Goal: Task Accomplishment & Management: Complete application form

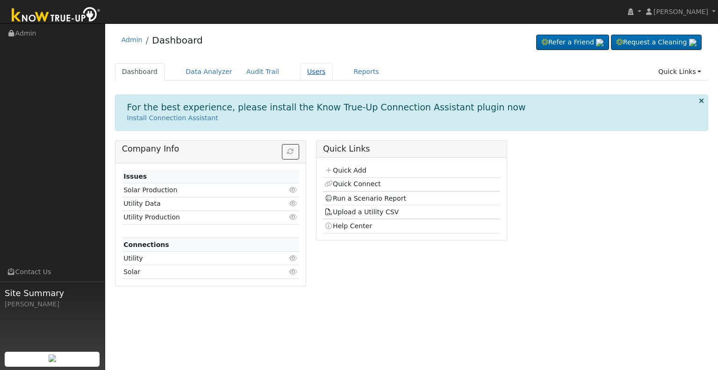
click at [301, 72] on link "Users" at bounding box center [316, 71] width 33 height 17
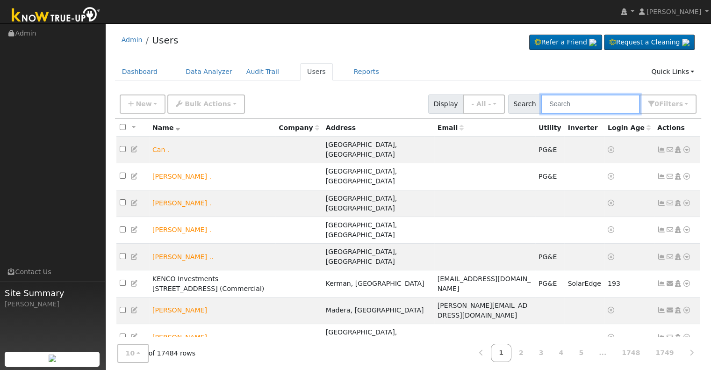
click at [567, 106] on input "text" at bounding box center [590, 103] width 99 height 19
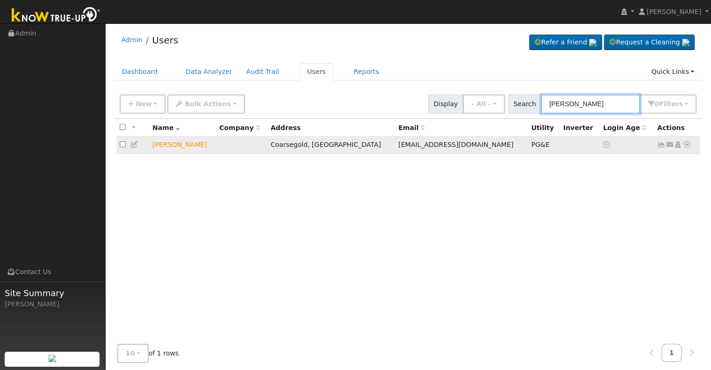
type input "annabelle"
click at [687, 145] on icon at bounding box center [687, 144] width 8 height 7
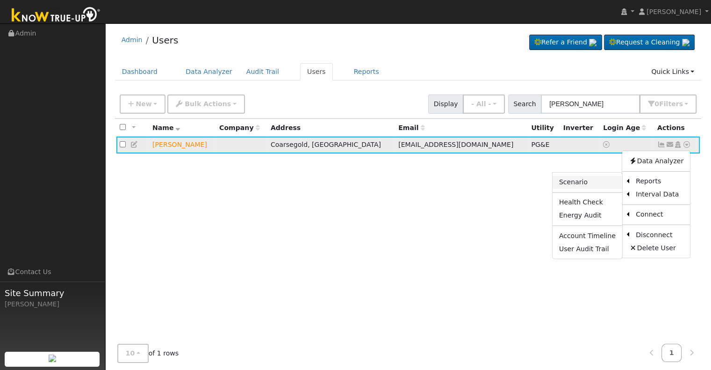
click at [595, 183] on link "Scenario" at bounding box center [588, 182] width 70 height 13
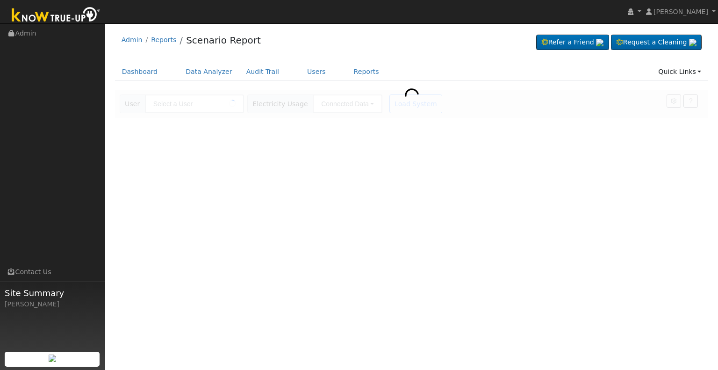
type input "[PERSON_NAME]"
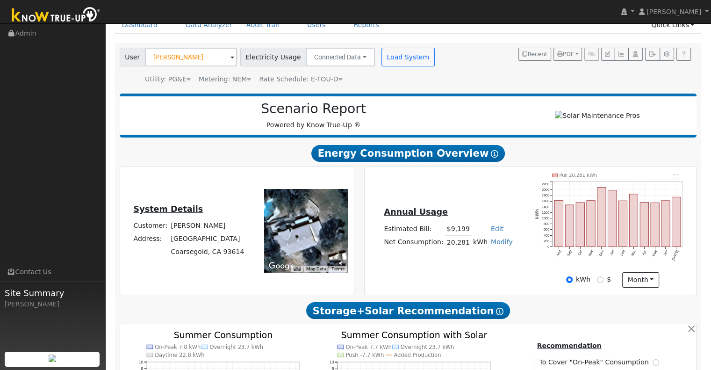
scroll to position [31, 0]
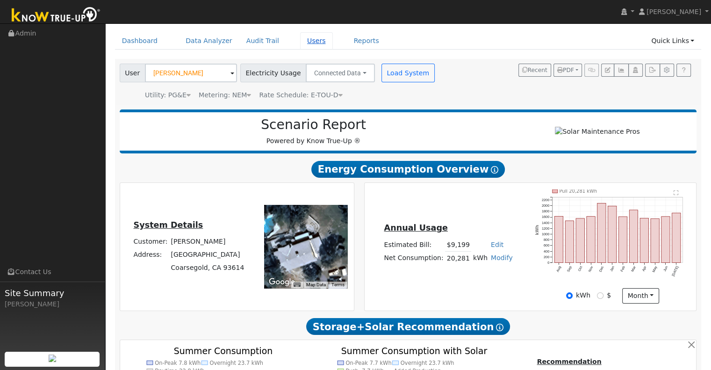
click at [300, 44] on link "Users" at bounding box center [316, 40] width 33 height 17
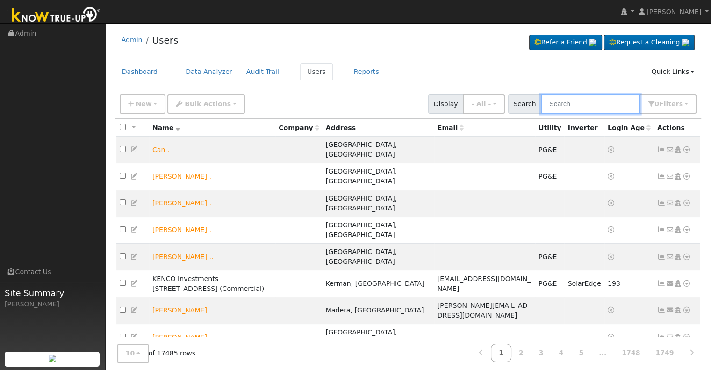
click at [573, 107] on input "text" at bounding box center [590, 103] width 99 height 19
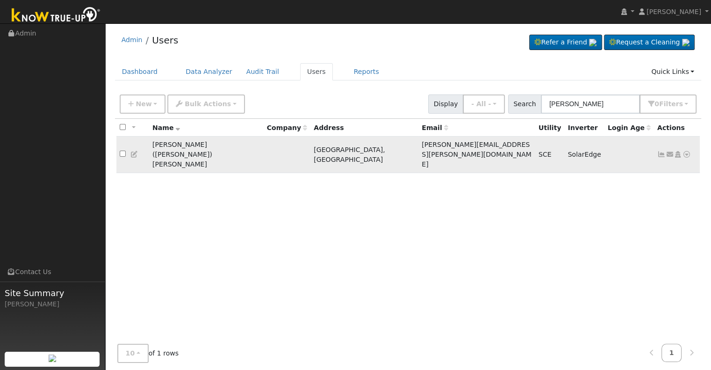
click at [686, 151] on icon at bounding box center [687, 154] width 8 height 7
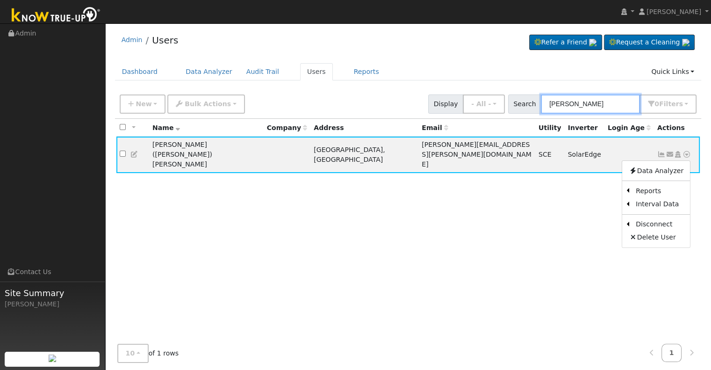
click at [569, 105] on input "jesse sanchez" at bounding box center [590, 103] width 99 height 19
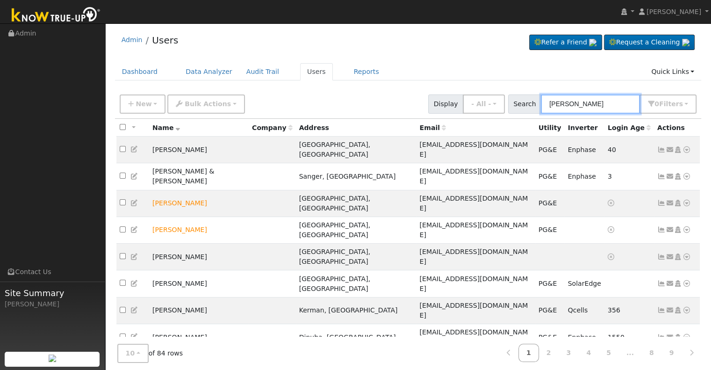
click at [558, 104] on input "sanchez" at bounding box center [590, 103] width 99 height 19
click at [556, 105] on input "sanchez" at bounding box center [590, 103] width 99 height 19
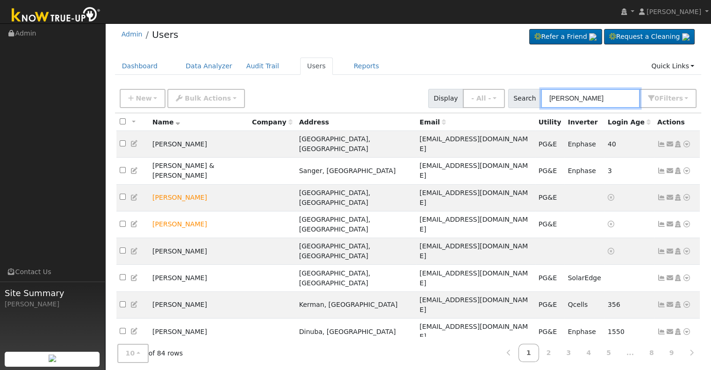
scroll to position [7, 0]
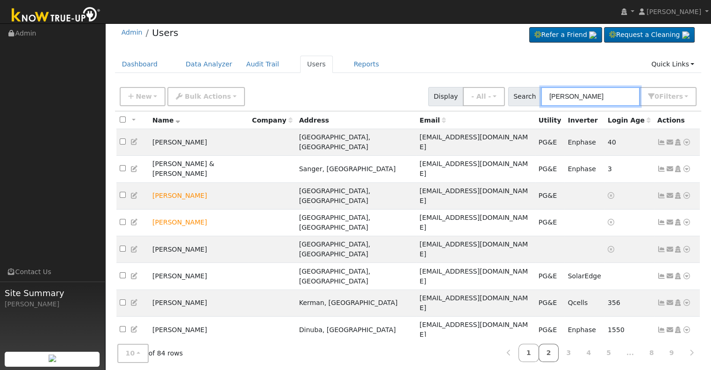
type input "sanchez"
click at [559, 349] on link "2" at bounding box center [549, 353] width 21 height 18
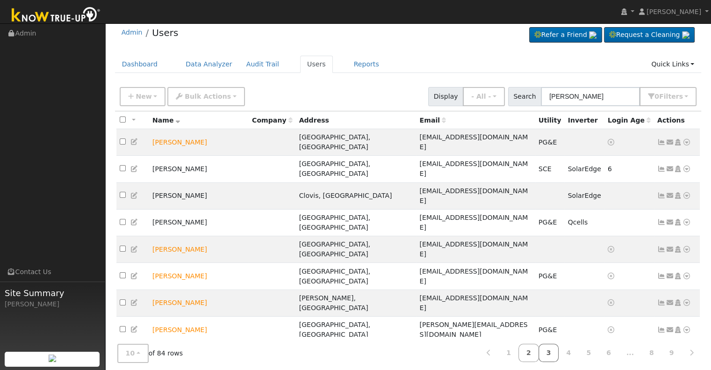
click at [578, 350] on link "4" at bounding box center [568, 353] width 21 height 18
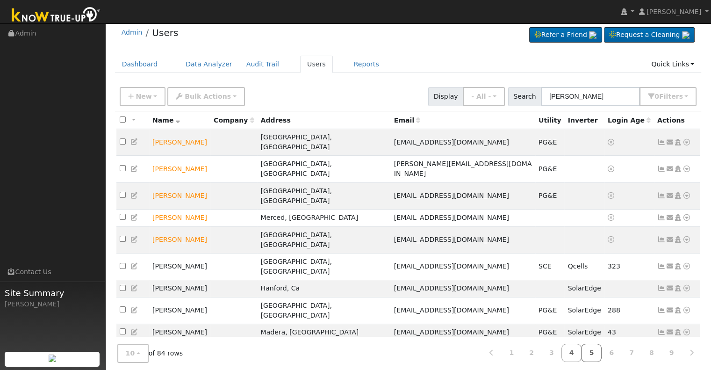
click at [592, 351] on link "5" at bounding box center [591, 353] width 21 height 18
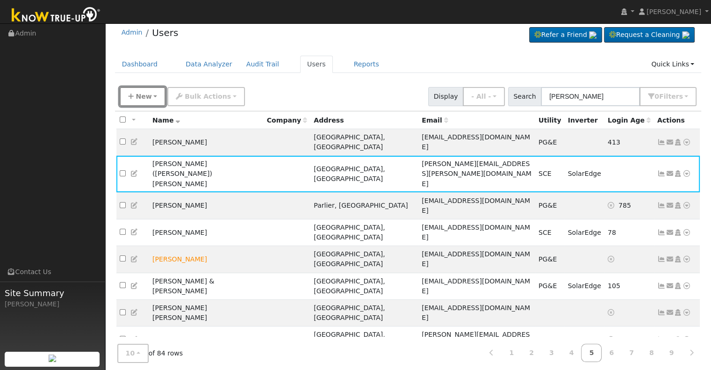
click at [131, 95] on icon "button" at bounding box center [131, 96] width 6 height 7
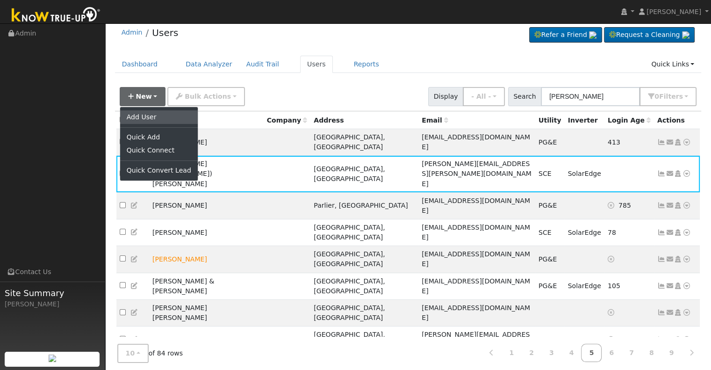
click at [152, 117] on link "Add User" at bounding box center [159, 116] width 78 height 13
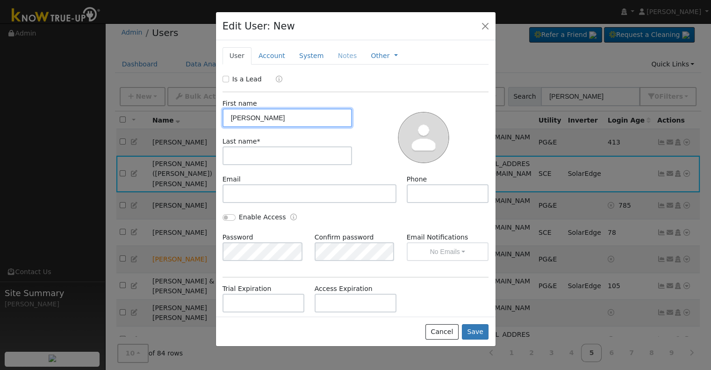
type input "Jesse"
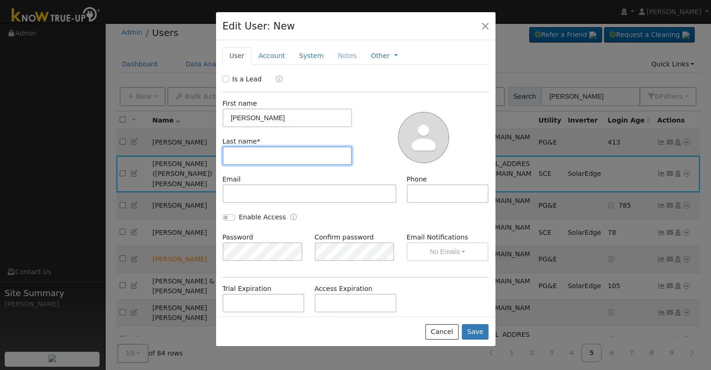
click at [255, 153] on input "text" at bounding box center [288, 155] width 130 height 19
type input "s"
type input "Sanchez"
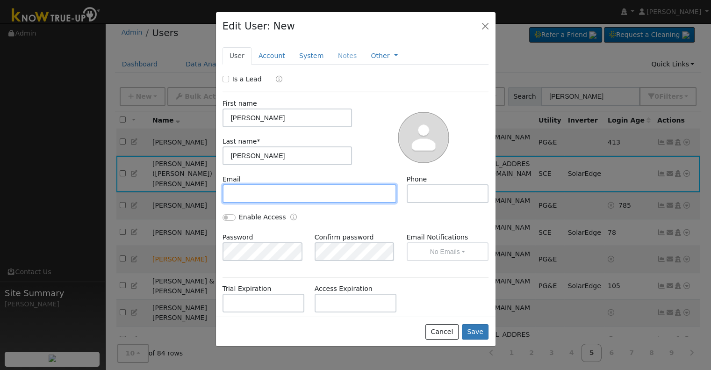
paste input "jeesse@msn.com"
type input "jeesse@msn.com"
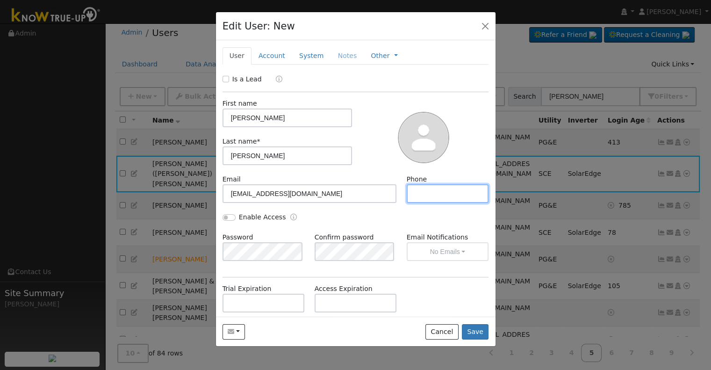
paste input "tel:5592897433"
click at [419, 193] on input "tel:5592897433" at bounding box center [448, 193] width 82 height 19
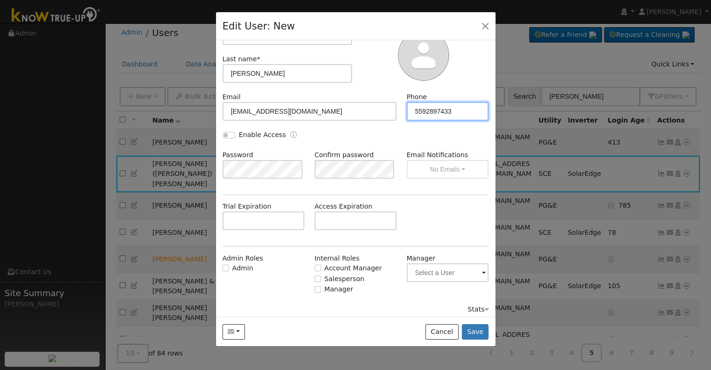
scroll to position [86, 0]
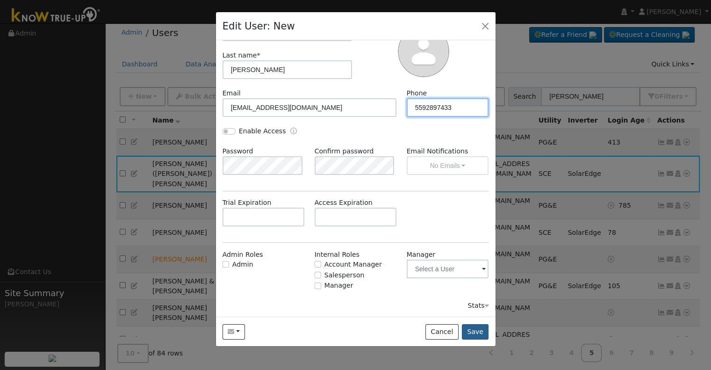
type input "5592897433"
click at [481, 334] on button "Save" at bounding box center [475, 332] width 27 height 16
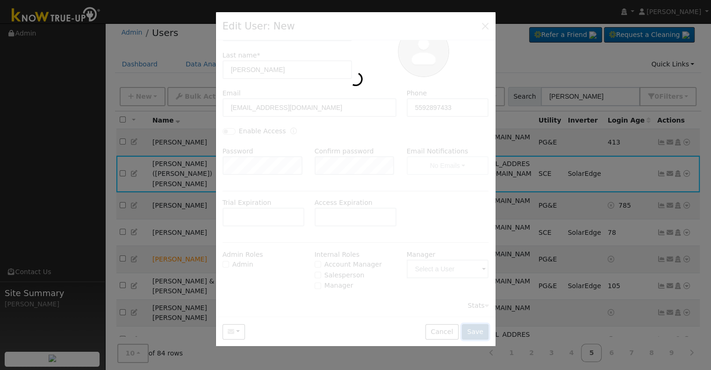
scroll to position [0, 0]
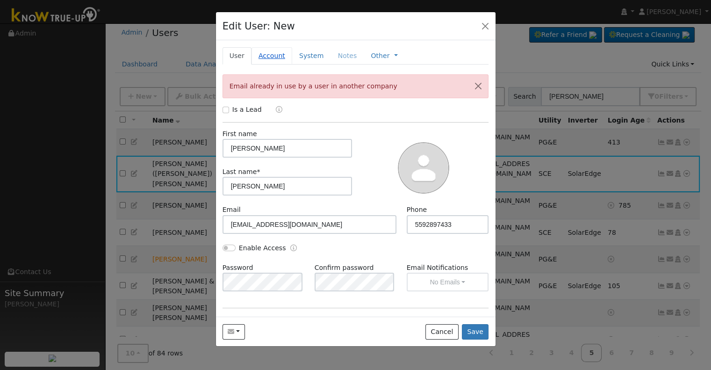
click at [274, 51] on link "Account" at bounding box center [272, 55] width 41 height 17
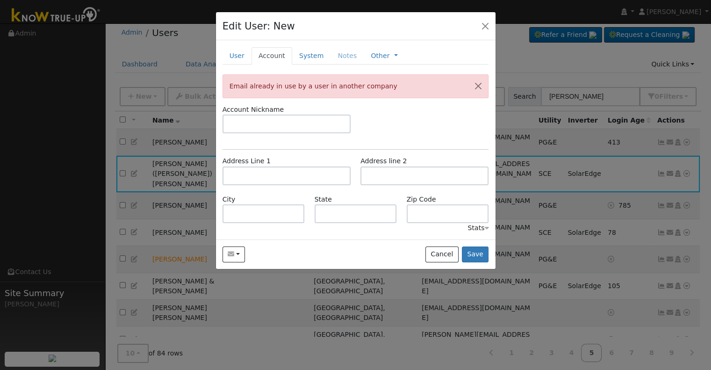
drag, startPoint x: 236, startPoint y: 46, endPoint x: 238, endPoint y: 42, distance: 4.9
click at [238, 42] on div "New Account Nickname Cancel Create Are you sure you want to create new account …" at bounding box center [356, 139] width 280 height 199
click at [232, 58] on link "User" at bounding box center [237, 55] width 29 height 17
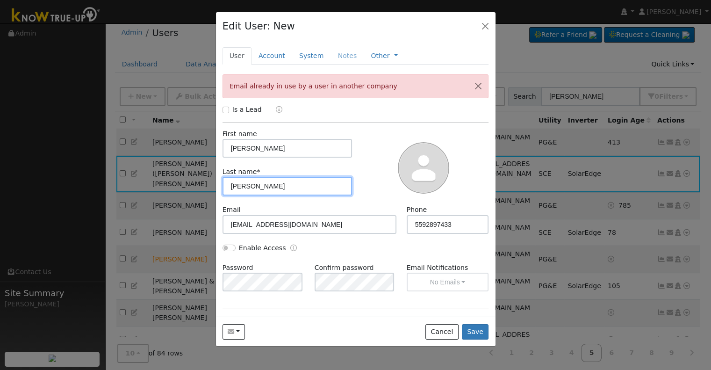
drag, startPoint x: 336, startPoint y: 177, endPoint x: 363, endPoint y: 210, distance: 42.2
click at [363, 210] on div "Is a Lead First name Jesse Last name * Sanchez Email jeesse@msn.com Phone 55928…" at bounding box center [356, 266] width 267 height 323
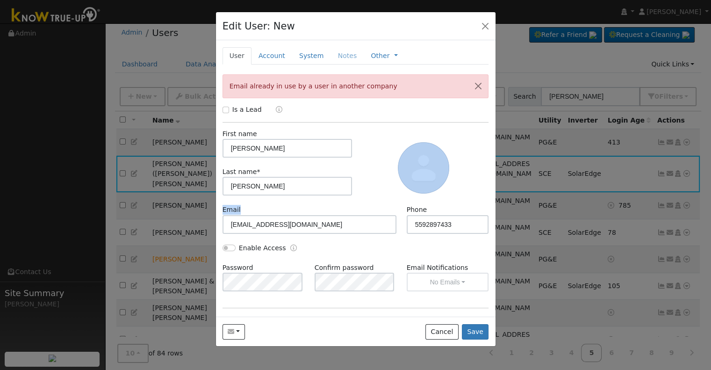
drag, startPoint x: 363, startPoint y: 210, endPoint x: 375, endPoint y: 157, distance: 54.2
click at [375, 157] on div "Is a Lead First name Jesse Last name * Sanchez Email jeesse@msn.com Phone 55928…" at bounding box center [356, 266] width 267 height 323
click at [271, 59] on link "Account" at bounding box center [272, 55] width 41 height 17
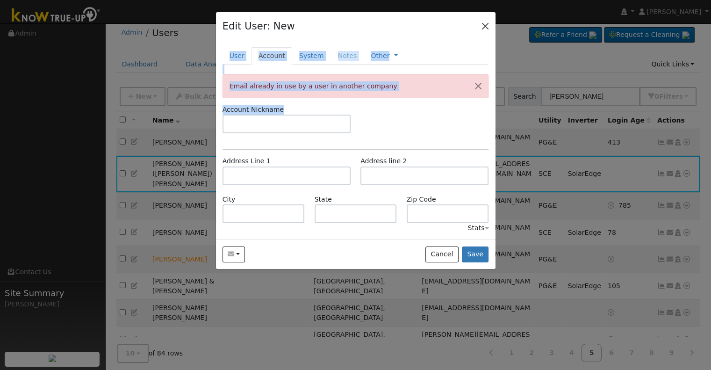
drag, startPoint x: 310, startPoint y: 134, endPoint x: 488, endPoint y: 27, distance: 208.6
click at [488, 27] on div "Edit User: New Select an Ac... New Account Nickname Cancel Create Are you sure …" at bounding box center [356, 141] width 281 height 258
click at [488, 27] on button "button" at bounding box center [485, 25] width 13 height 13
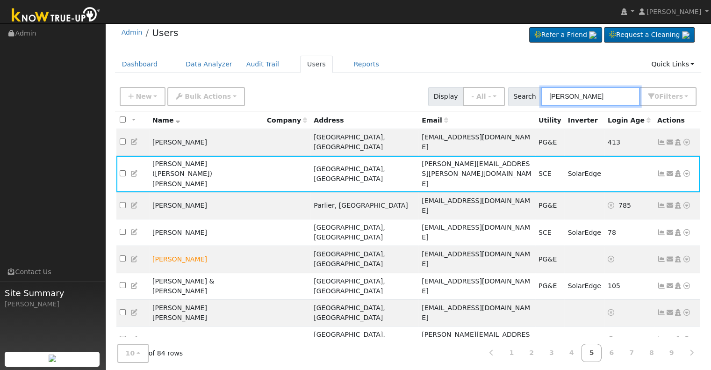
click at [586, 100] on input "sanchez" at bounding box center [590, 96] width 99 height 19
drag, startPoint x: 584, startPoint y: 94, endPoint x: 436, endPoint y: 52, distance: 154.1
click at [439, 54] on div "Admin Users Refer a Friend Request a Cleaning" at bounding box center [408, 234] width 597 height 427
click at [551, 97] on input "sanchez" at bounding box center [590, 96] width 99 height 19
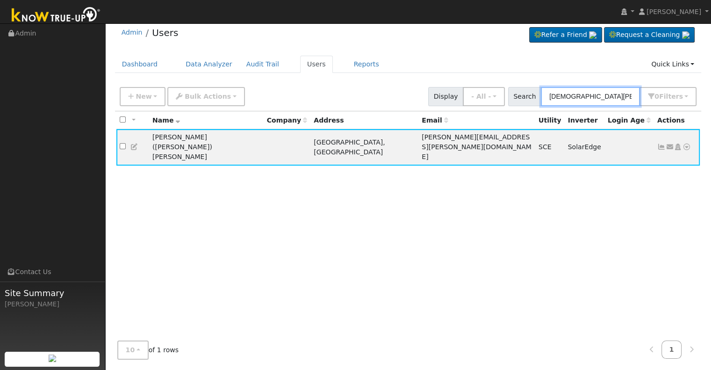
type input "jesus sanchez"
click at [598, 91] on input "jesus sanchez" at bounding box center [590, 96] width 99 height 19
drag, startPoint x: 598, startPoint y: 91, endPoint x: 528, endPoint y: 87, distance: 70.3
click at [529, 88] on div "Search jesus sanchez 0 Filter s My accounts Role Show - All - Show Leads Admin …" at bounding box center [602, 96] width 189 height 19
click at [634, 86] on div "New Add User Quick Add Quick Connect Quick Convert Lead Bulk Actions Send Email…" at bounding box center [408, 95] width 581 height 22
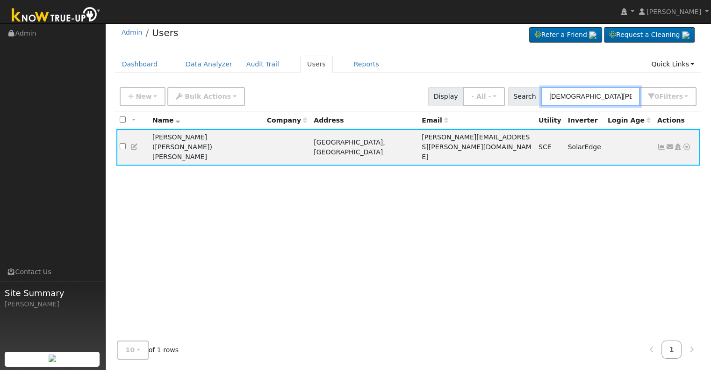
click at [621, 97] on input "jesus sanchez" at bounding box center [590, 96] width 99 height 19
drag, startPoint x: 620, startPoint y: 98, endPoint x: 500, endPoint y: 92, distance: 119.9
click at [500, 92] on div "New Add User Quick Add Quick Connect Quick Convert Lead Bulk Actions Send Email…" at bounding box center [408, 95] width 581 height 22
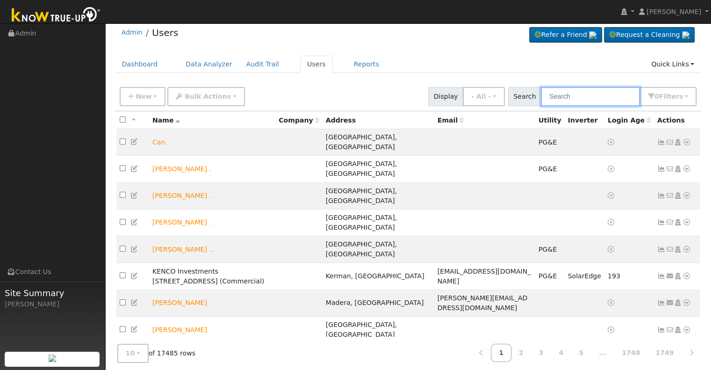
paste input "jeesse@msn.com"
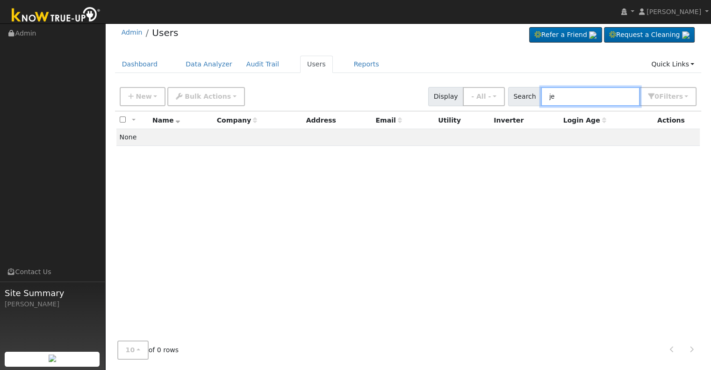
type input "j"
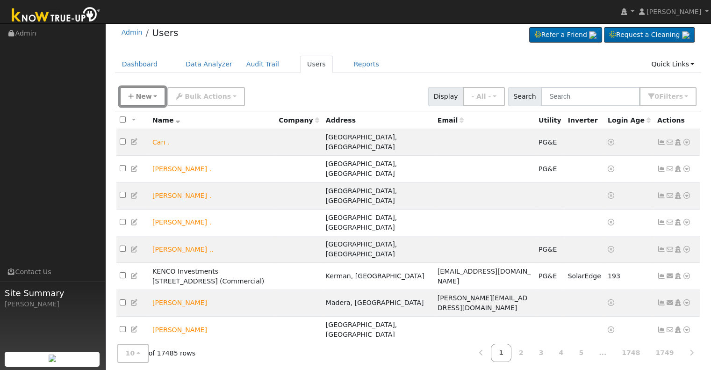
click at [140, 93] on span "New" at bounding box center [144, 96] width 16 height 7
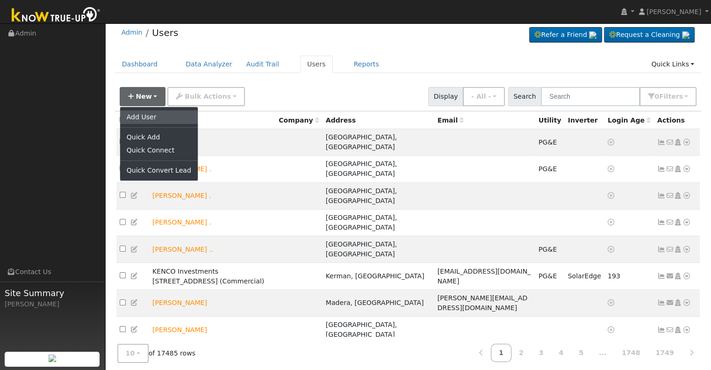
click at [146, 121] on link "Add User" at bounding box center [159, 116] width 78 height 13
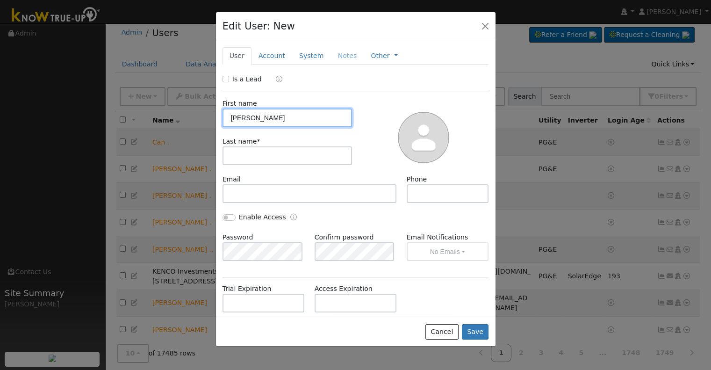
type input "Jesse"
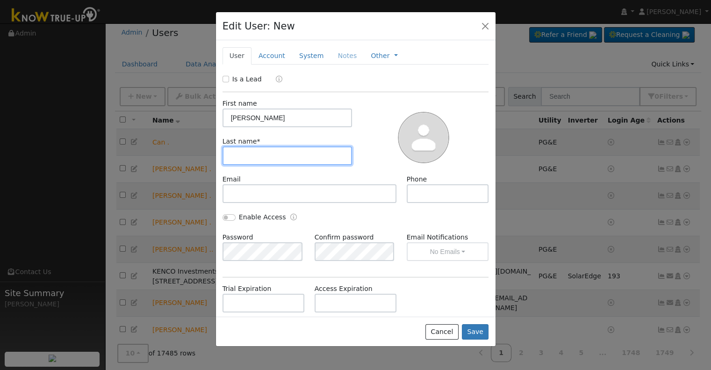
click at [264, 157] on input "text" at bounding box center [288, 155] width 130 height 19
type input "s"
type input "Sanchez"
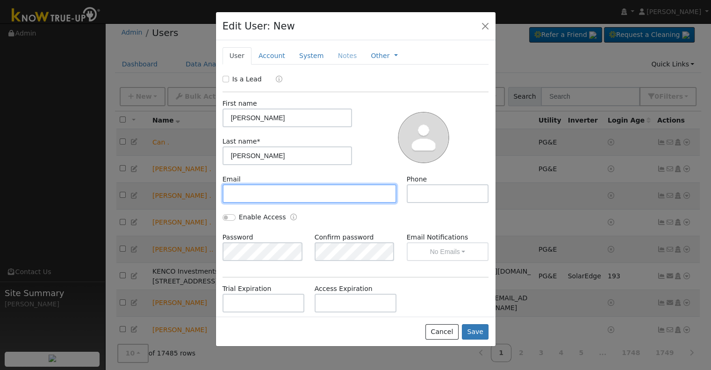
click at [256, 186] on input "text" at bounding box center [310, 193] width 174 height 19
paste input "jeesse@msn.com"
type input "1jeesse@msn.com"
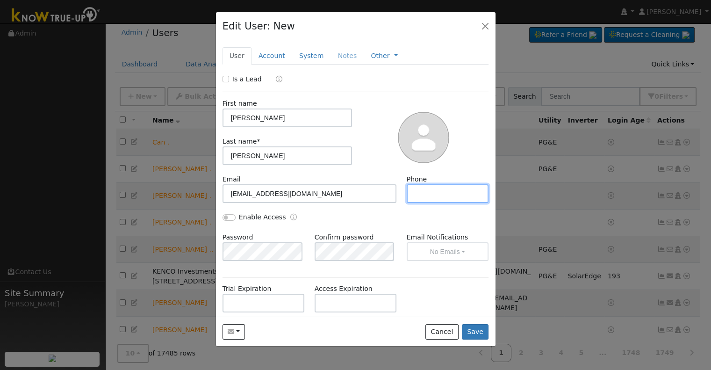
click at [447, 193] on input "text" at bounding box center [448, 193] width 82 height 19
paste input "(559) 289-7433"
type input "(559) 289-7433"
click at [227, 74] on div "Is a Lead" at bounding box center [244, 79] width 42 height 10
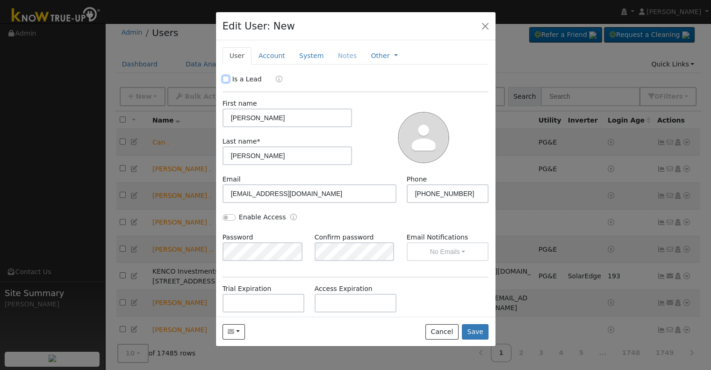
click at [224, 76] on input "Is a Lead" at bounding box center [226, 79] width 7 height 7
checkbox input "true"
click at [267, 59] on link "Account" at bounding box center [272, 55] width 41 height 17
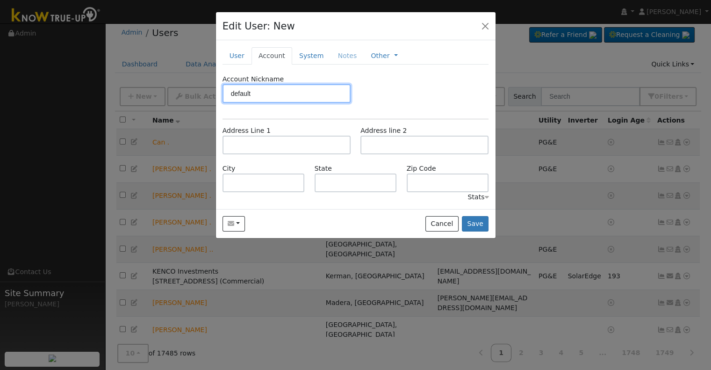
type input "default"
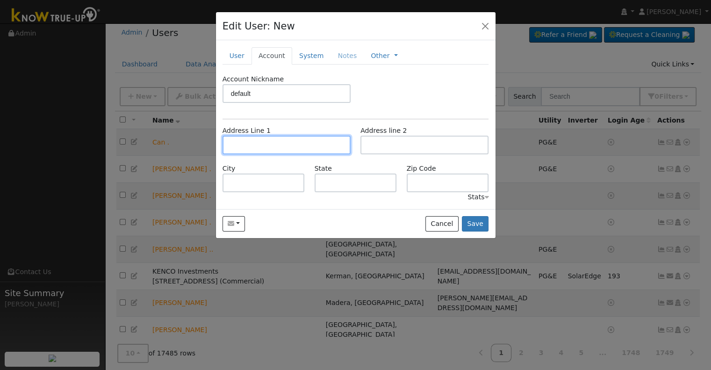
click at [270, 144] on input "text" at bounding box center [287, 145] width 128 height 19
paste input "4987 West Minarets Avenue"
type input "4987 West Minarets Avenue"
type input "Fresno"
type input "CA"
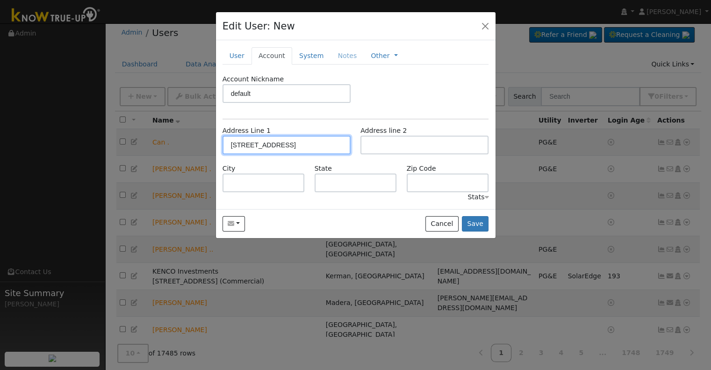
type input "93722"
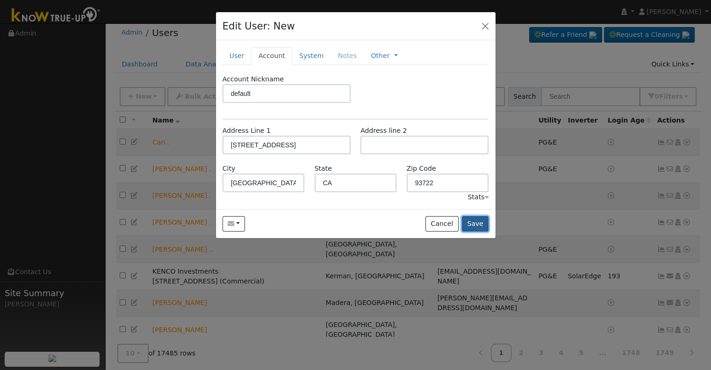
click at [481, 225] on button "Save" at bounding box center [475, 224] width 27 height 16
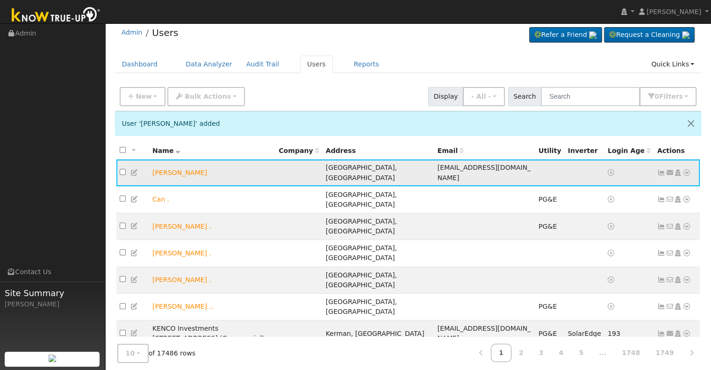
click at [679, 169] on icon at bounding box center [678, 172] width 8 height 7
